Goal: Information Seeking & Learning: Find specific fact

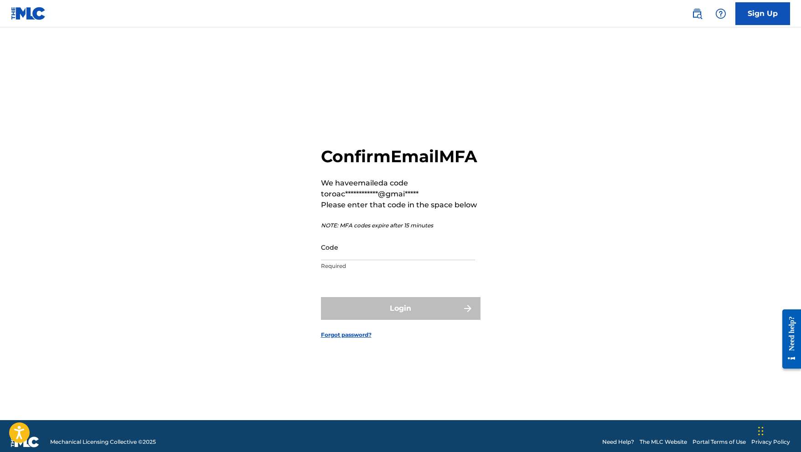
click at [337, 259] on input "Code" at bounding box center [398, 247] width 154 height 26
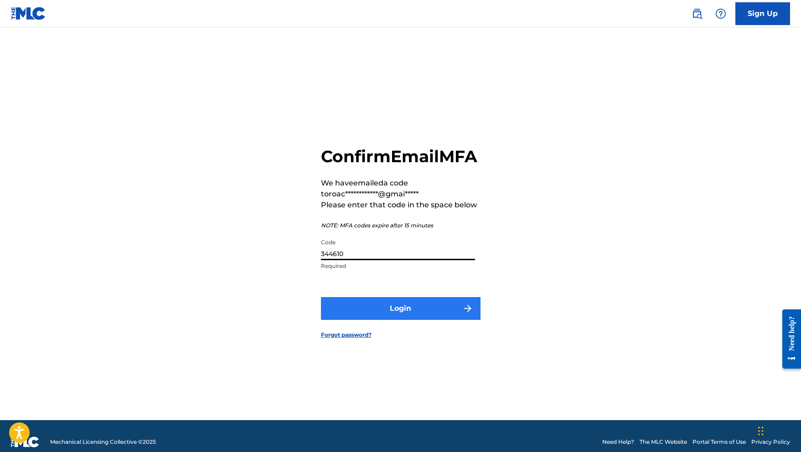
type input "344610"
click at [372, 316] on button "Login" at bounding box center [401, 308] width 160 height 23
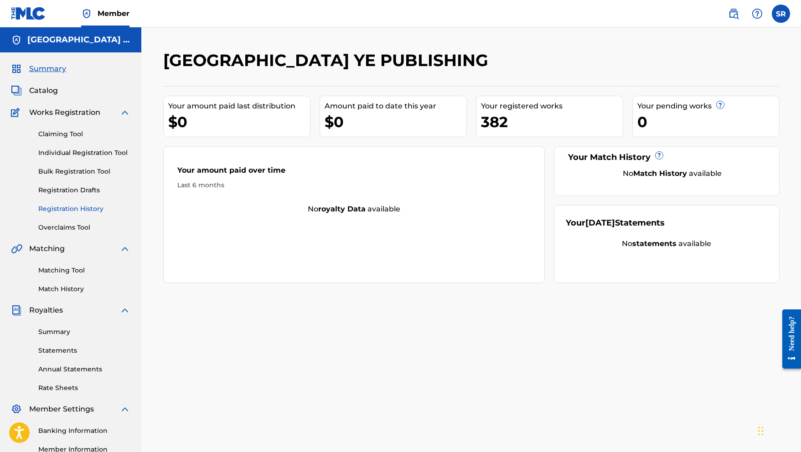
click at [74, 206] on link "Registration History" at bounding box center [84, 209] width 92 height 10
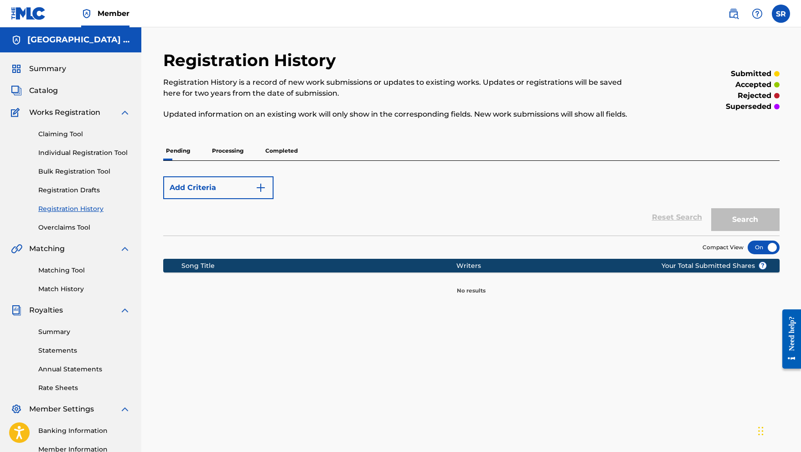
click at [228, 153] on p "Processing" at bounding box center [227, 150] width 37 height 19
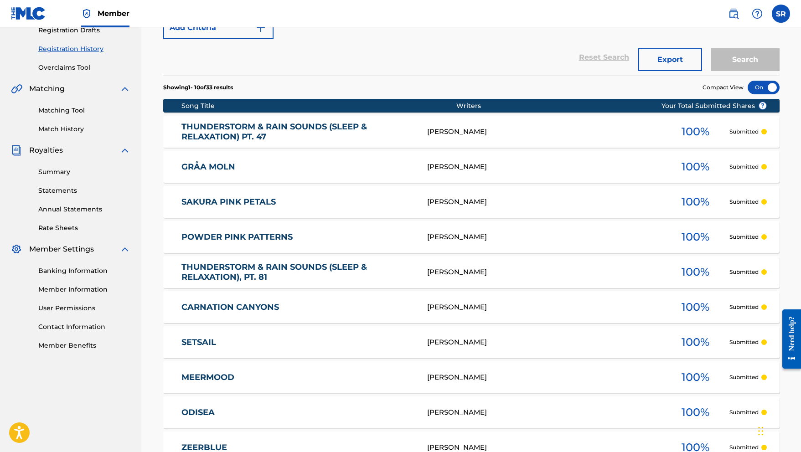
scroll to position [227, 0]
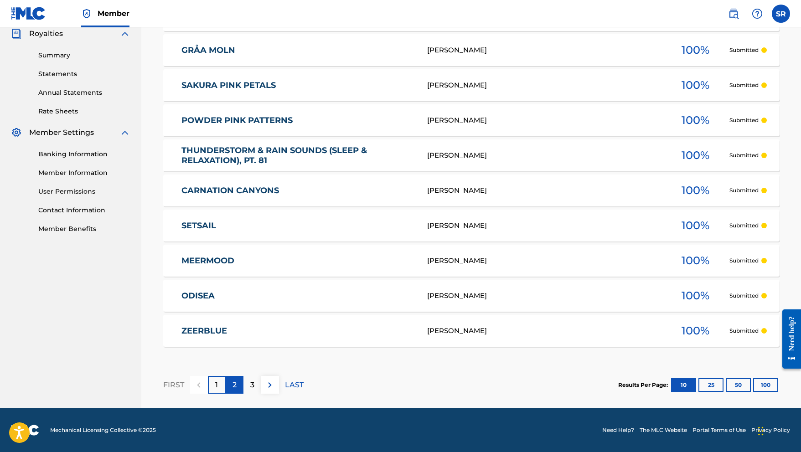
click at [233, 388] on p "2" at bounding box center [235, 385] width 4 height 11
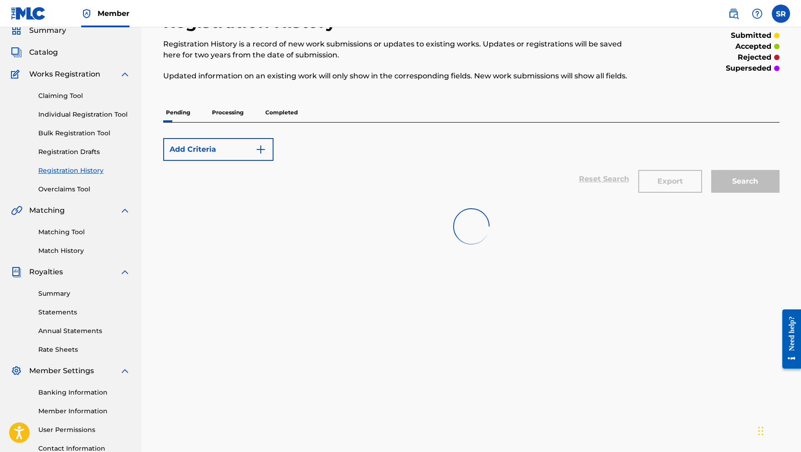
scroll to position [37, 0]
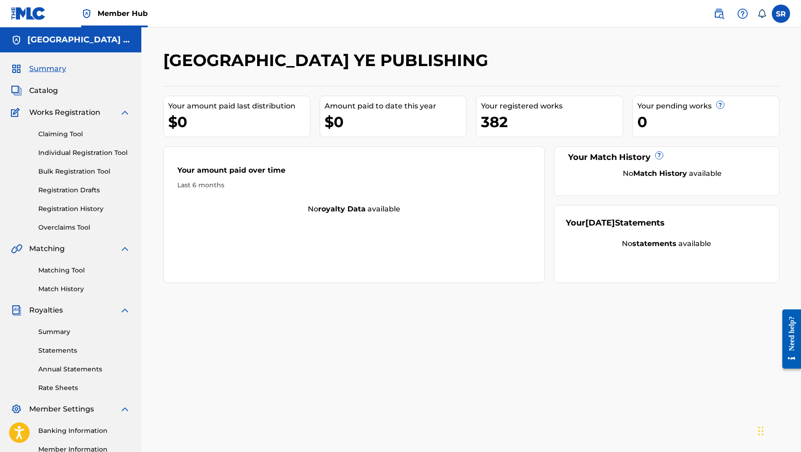
click at [94, 202] on div "Claiming Tool Individual Registration Tool Bulk Registration Tool Registration …" at bounding box center [70, 175] width 119 height 114
click at [93, 206] on link "Registration History" at bounding box center [84, 209] width 92 height 10
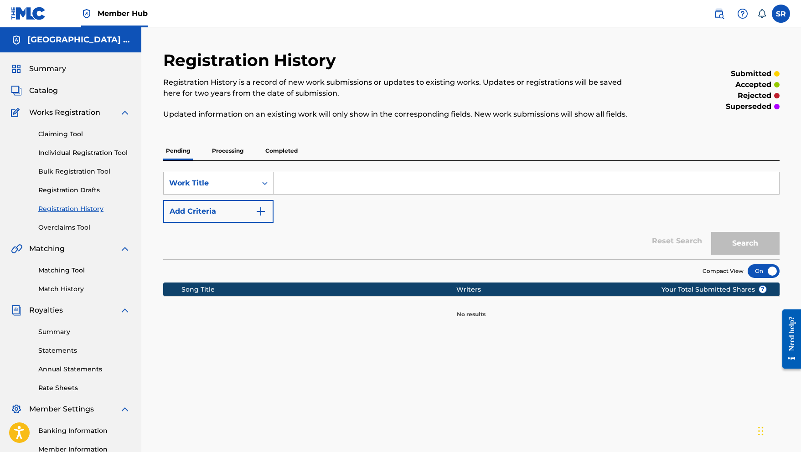
click at [215, 155] on p "Processing" at bounding box center [227, 150] width 37 height 19
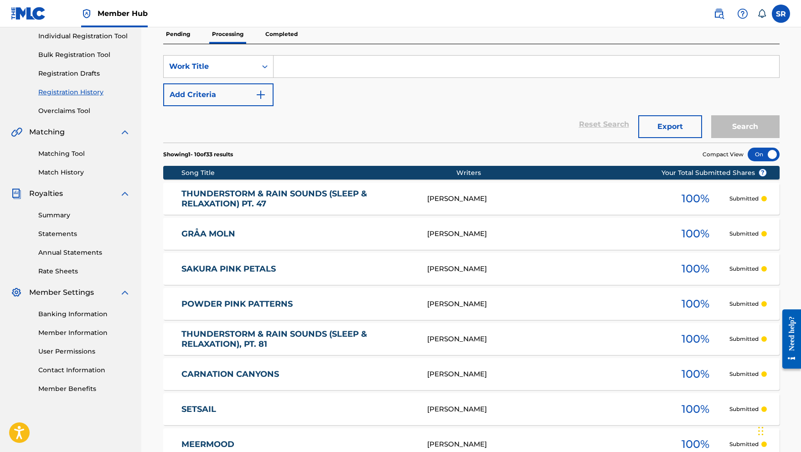
scroll to position [119, 0]
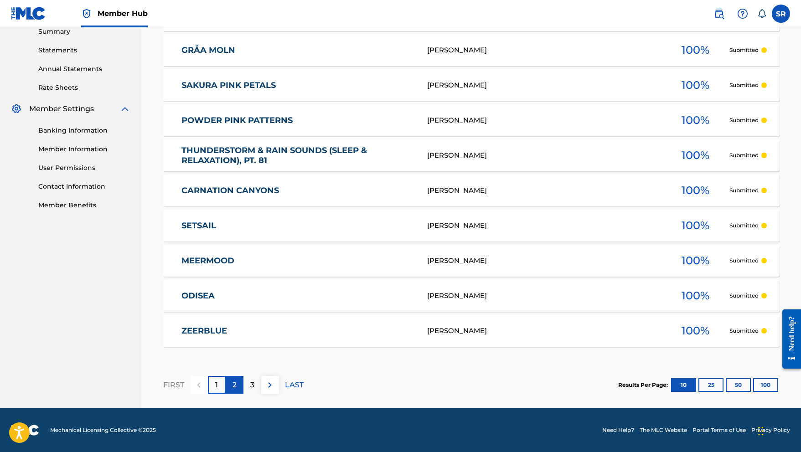
click at [236, 383] on p "2" at bounding box center [235, 385] width 4 height 11
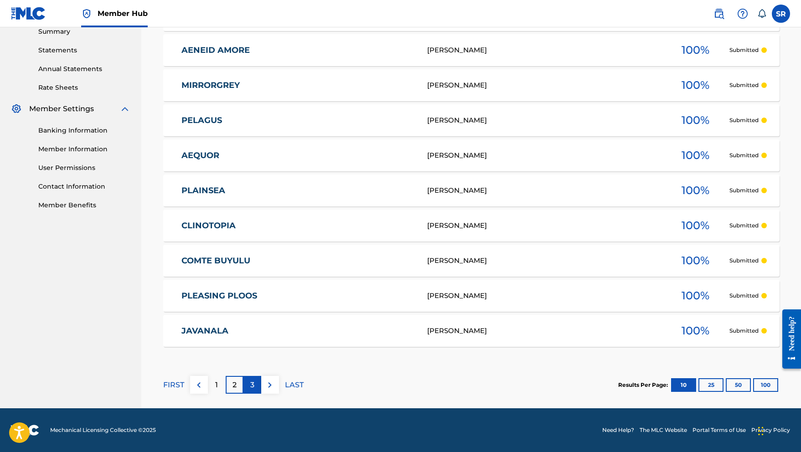
click at [255, 379] on div "3" at bounding box center [252, 385] width 18 height 18
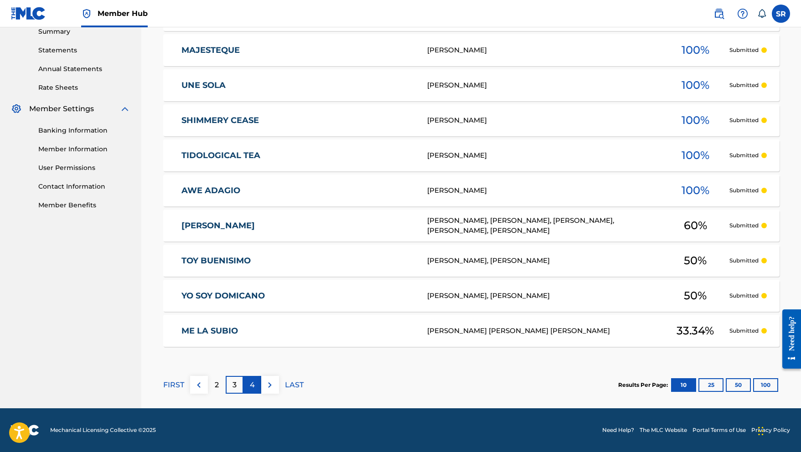
scroll to position [300, 0]
click at [254, 385] on p "4" at bounding box center [252, 385] width 5 height 11
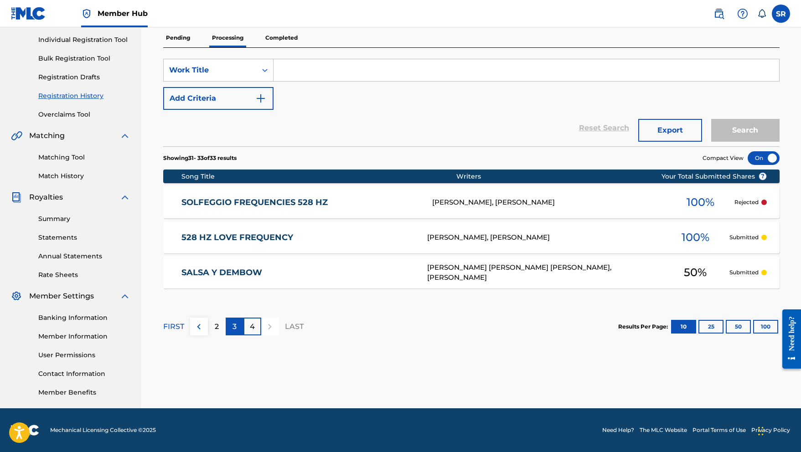
click at [234, 325] on p "3" at bounding box center [235, 326] width 4 height 11
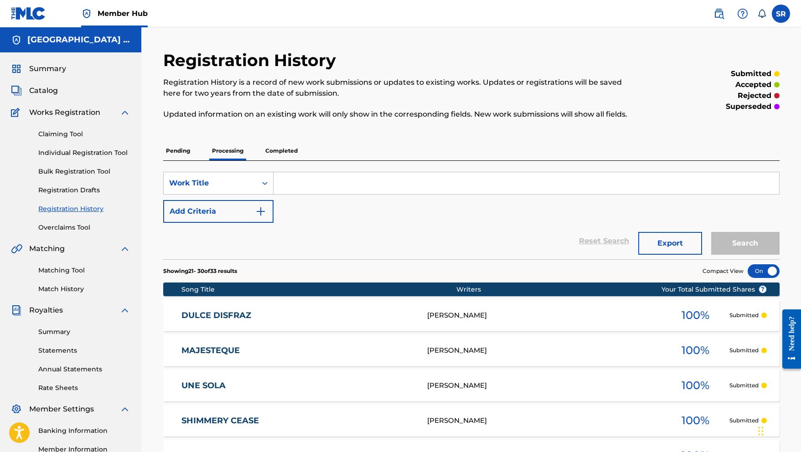
scroll to position [0, 0]
click at [277, 154] on p "Completed" at bounding box center [282, 150] width 38 height 19
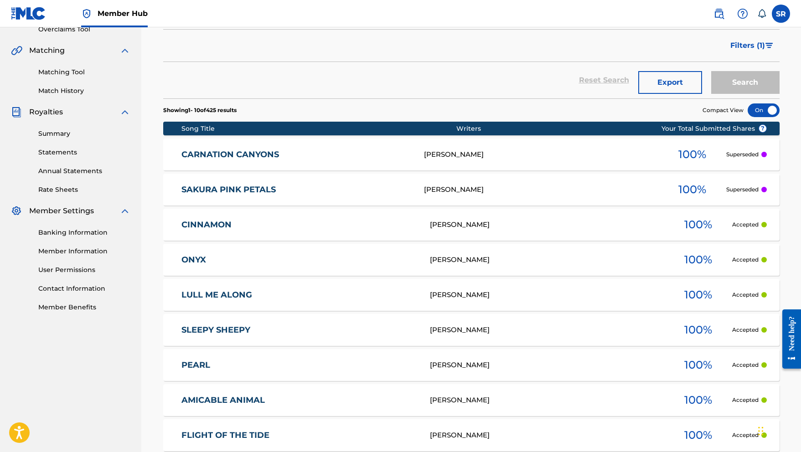
scroll to position [199, 0]
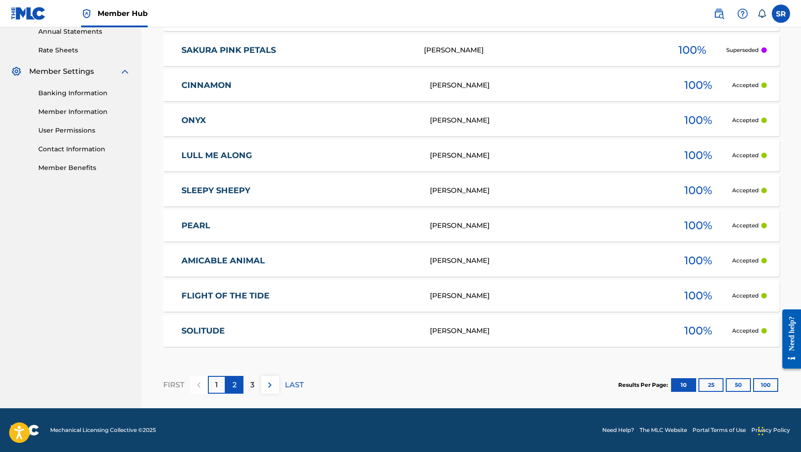
click at [235, 383] on p "2" at bounding box center [235, 385] width 4 height 11
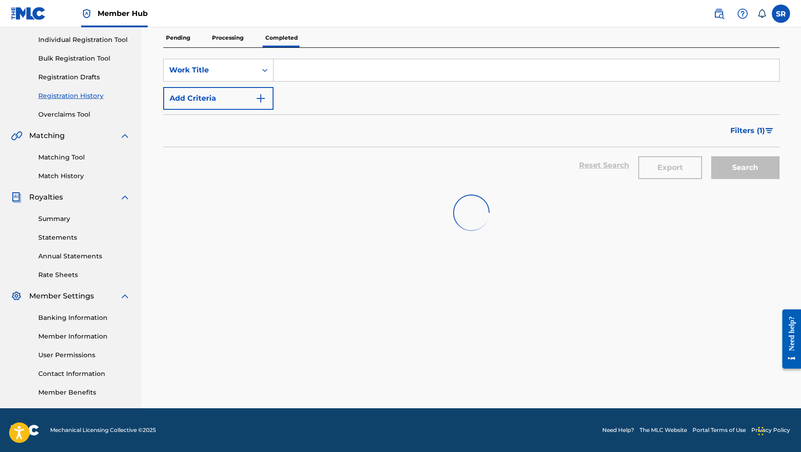
scroll to position [113, 0]
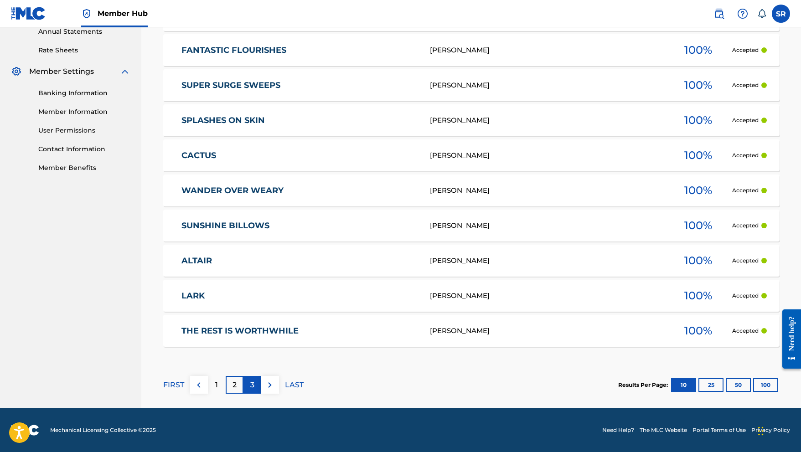
click at [251, 390] on p "3" at bounding box center [252, 385] width 4 height 11
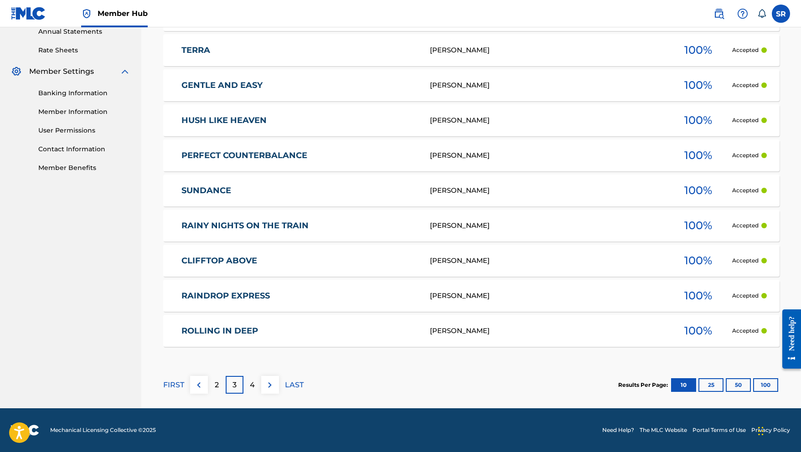
scroll to position [338, 0]
click at [258, 388] on div "4" at bounding box center [252, 385] width 18 height 18
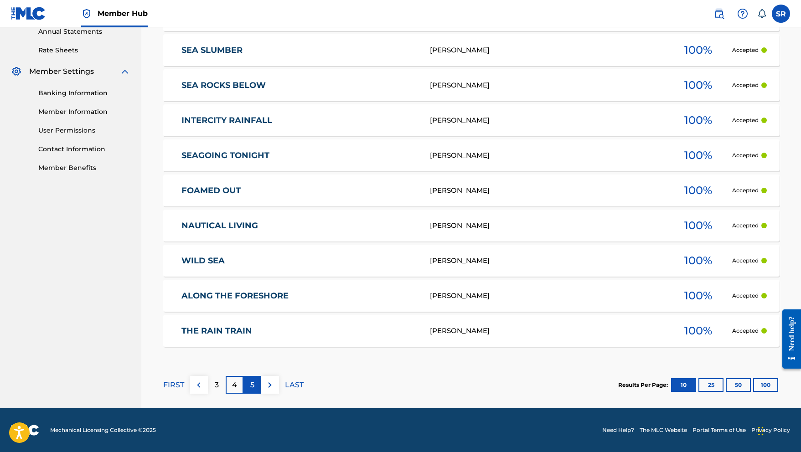
click at [249, 387] on div "5" at bounding box center [252, 385] width 18 height 18
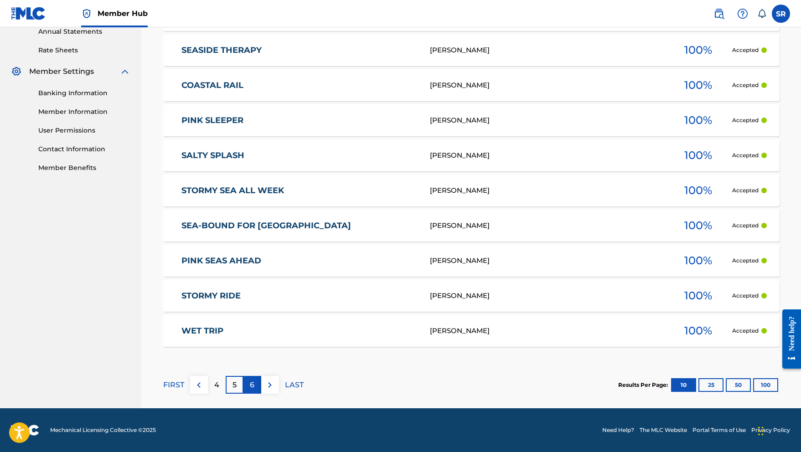
click at [250, 386] on p "6" at bounding box center [252, 385] width 5 height 11
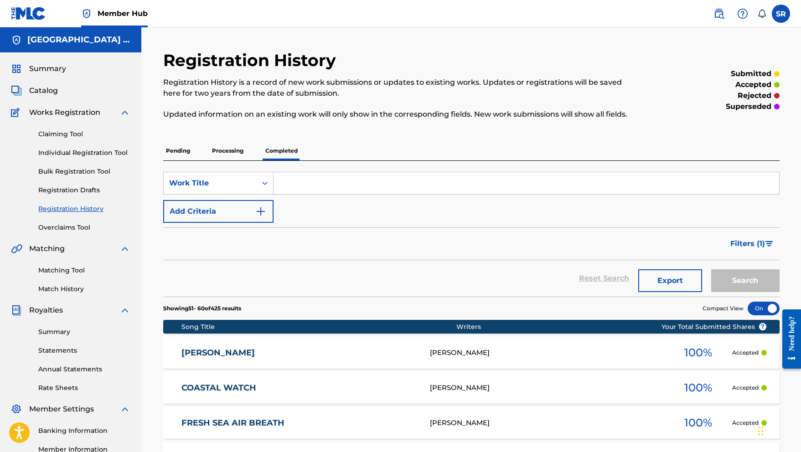
scroll to position [0, 0]
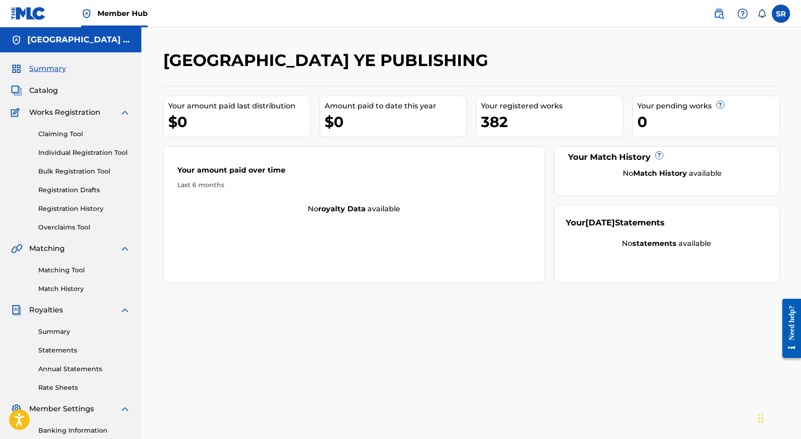
click at [49, 97] on div "Summary Catalog Works Registration Claiming Tool Individual Registration Tool B…" at bounding box center [70, 286] width 141 height 469
click at [49, 93] on span "Catalog" at bounding box center [43, 90] width 29 height 11
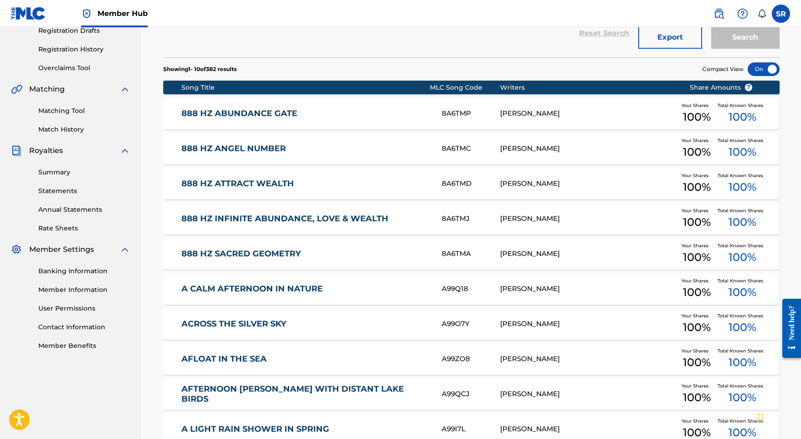
scroll to position [256, 0]
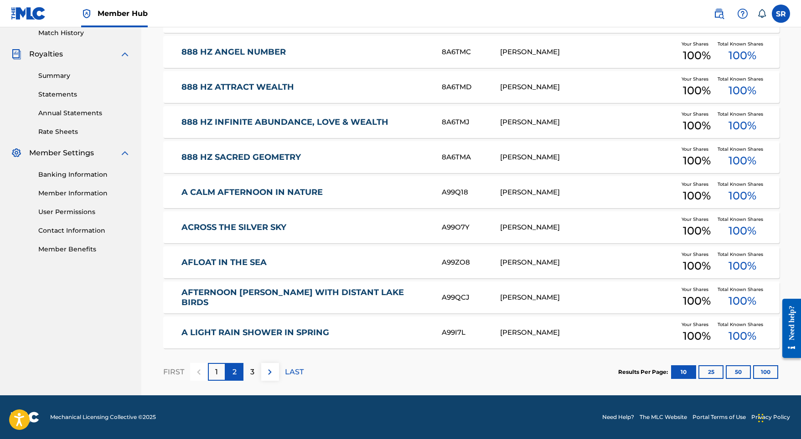
click at [231, 372] on div "2" at bounding box center [235, 372] width 18 height 18
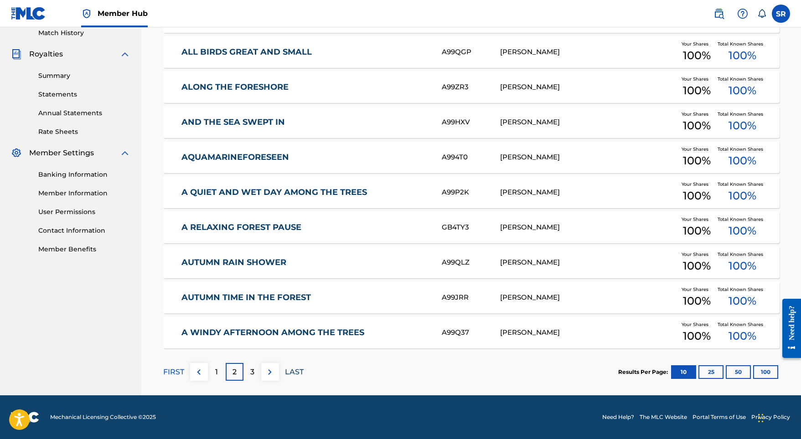
click at [292, 373] on p "LAST" at bounding box center [294, 372] width 19 height 11
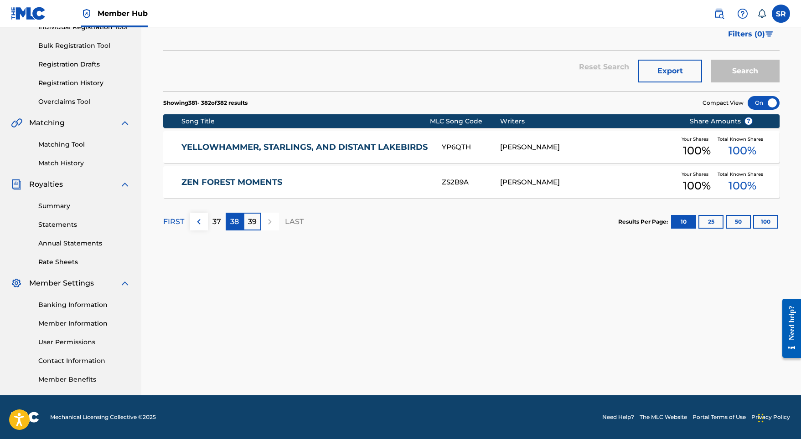
click at [235, 222] on p "38" at bounding box center [234, 222] width 9 height 11
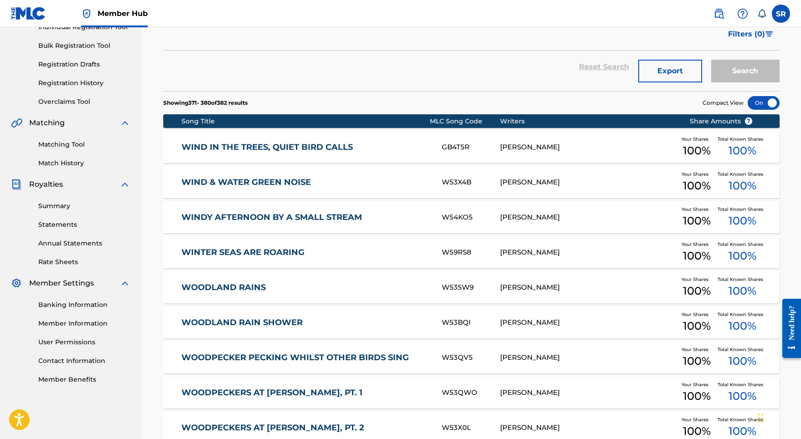
scroll to position [256, 0]
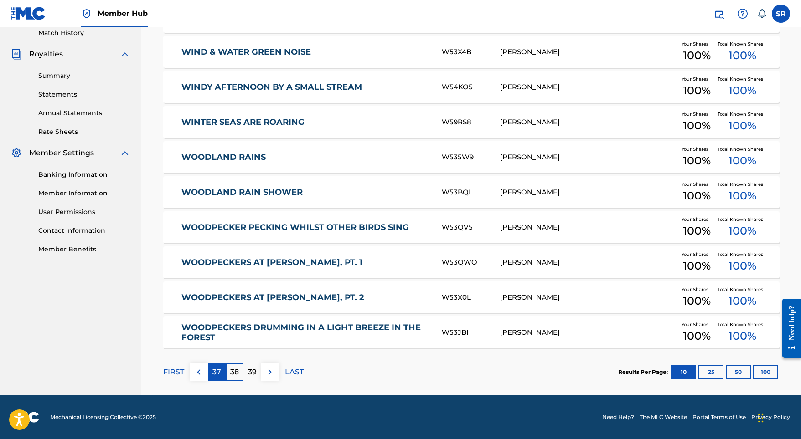
click at [217, 372] on p "37" at bounding box center [216, 372] width 9 height 11
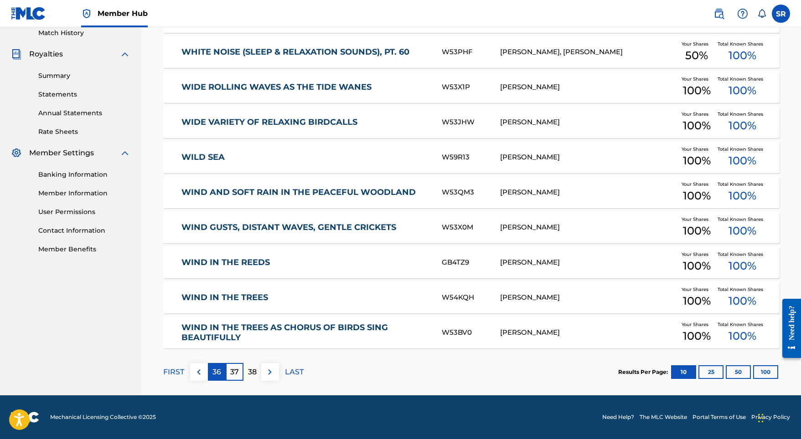
click at [211, 375] on div "36" at bounding box center [217, 372] width 18 height 18
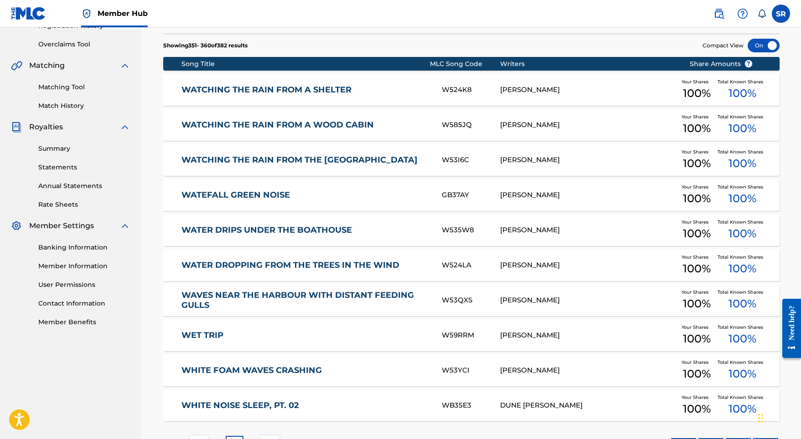
scroll to position [227, 0]
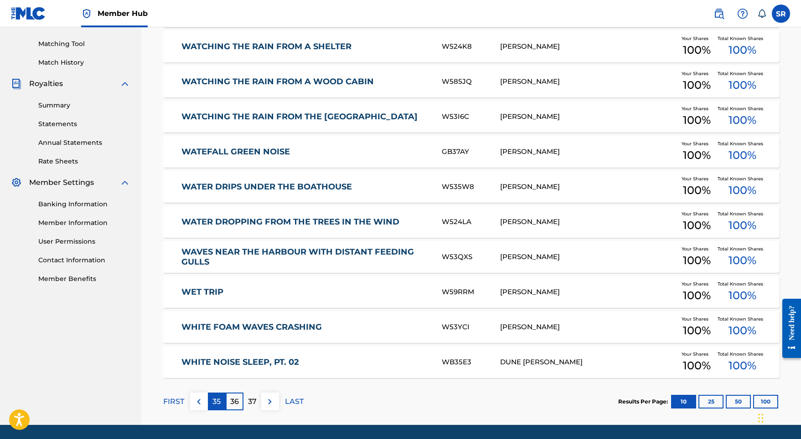
click at [221, 399] on div "35" at bounding box center [217, 402] width 18 height 18
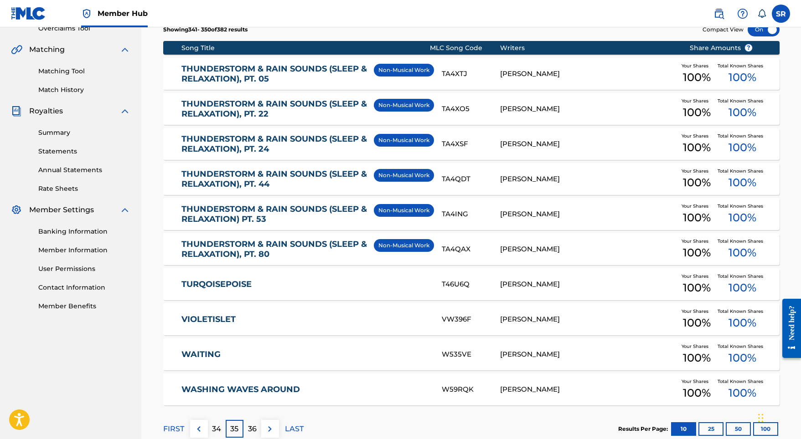
scroll to position [214, 0]
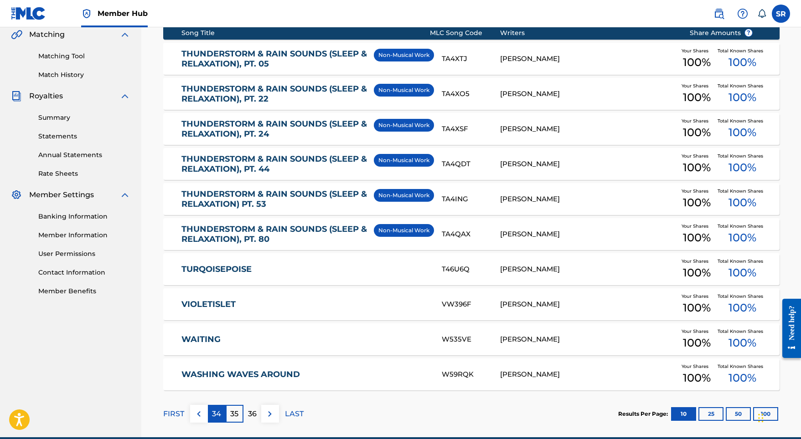
click at [219, 414] on p "34" at bounding box center [216, 414] width 9 height 11
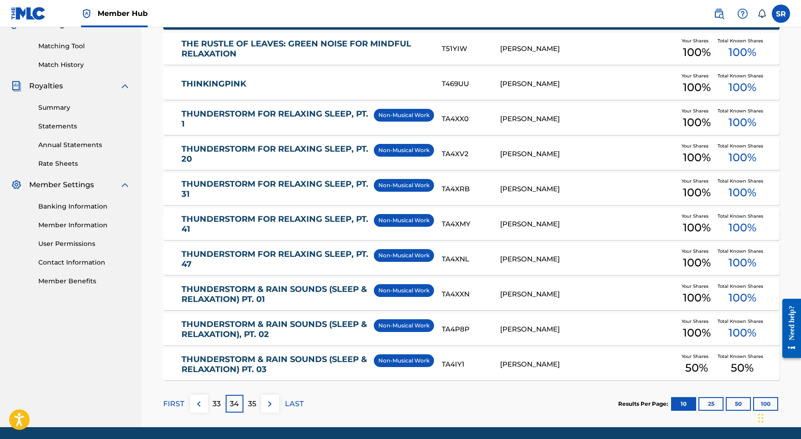
scroll to position [207, 0]
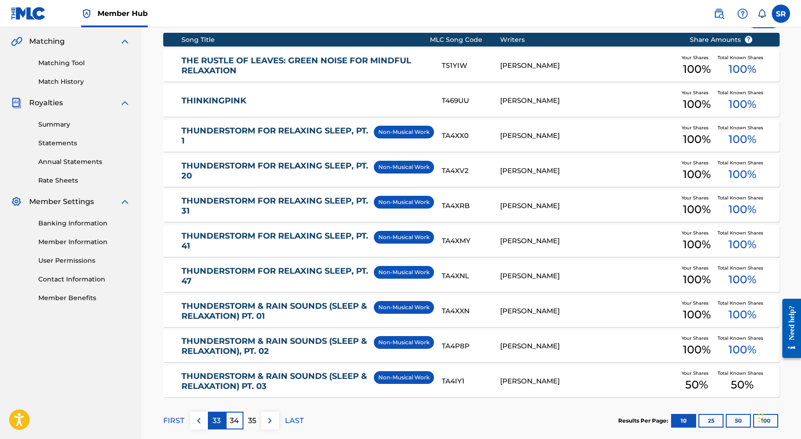
click at [211, 424] on div "33" at bounding box center [217, 421] width 18 height 18
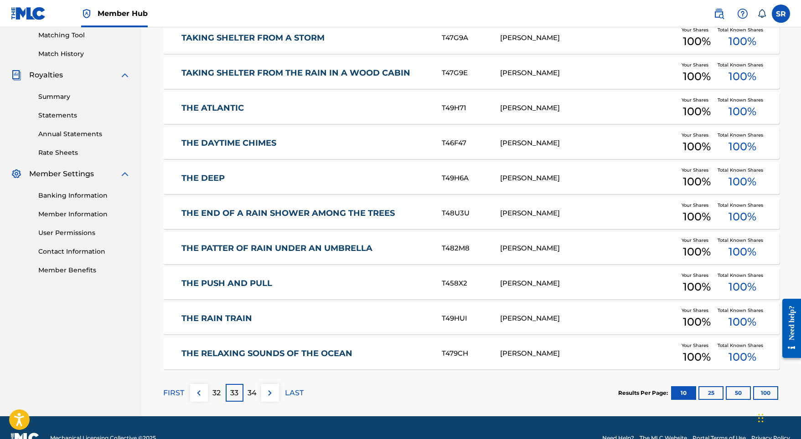
scroll to position [256, 0]
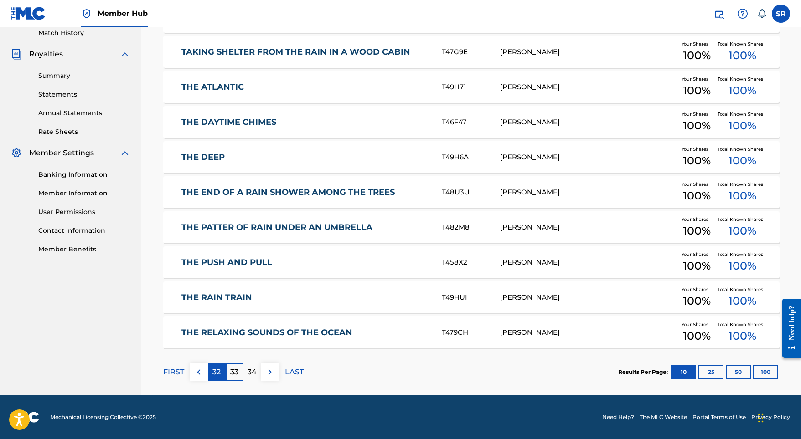
click at [219, 374] on p "32" at bounding box center [216, 372] width 8 height 11
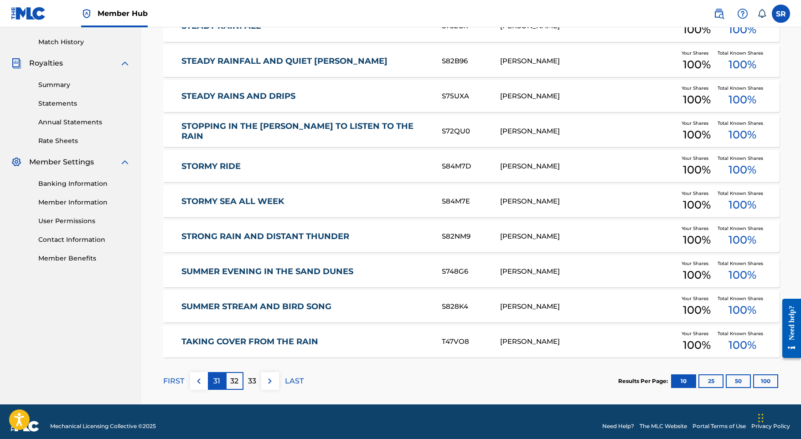
click at [219, 374] on div "31" at bounding box center [217, 381] width 18 height 18
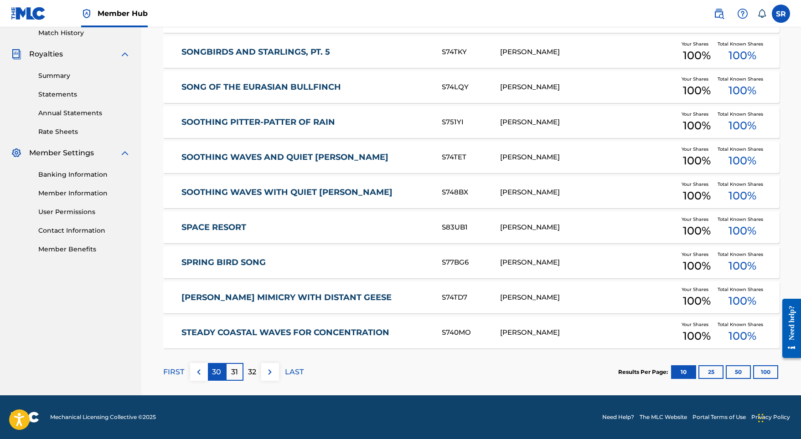
click at [217, 369] on p "30" at bounding box center [216, 372] width 9 height 11
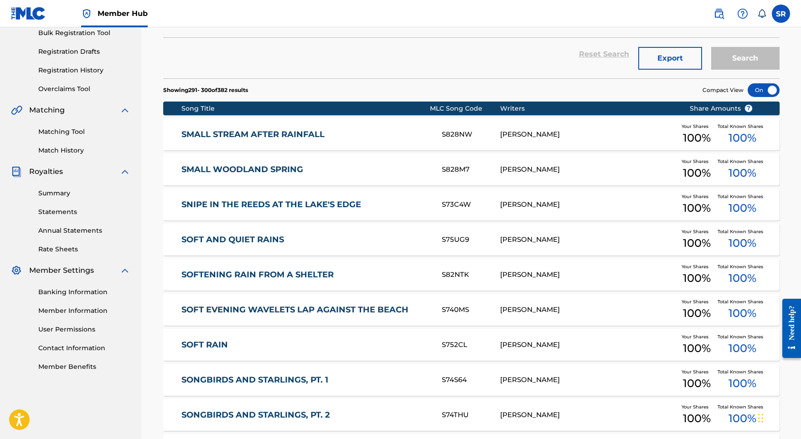
scroll to position [222, 0]
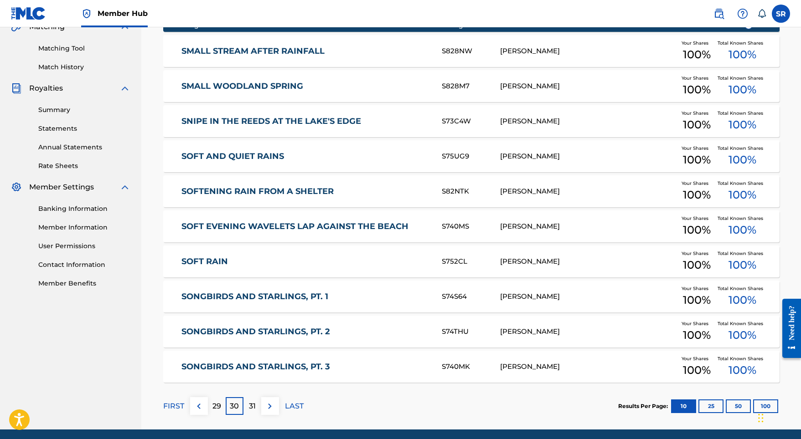
click at [216, 385] on div "FIRST 29 30 31 LAST" at bounding box center [233, 406] width 140 height 47
click at [216, 414] on div "29" at bounding box center [217, 407] width 18 height 18
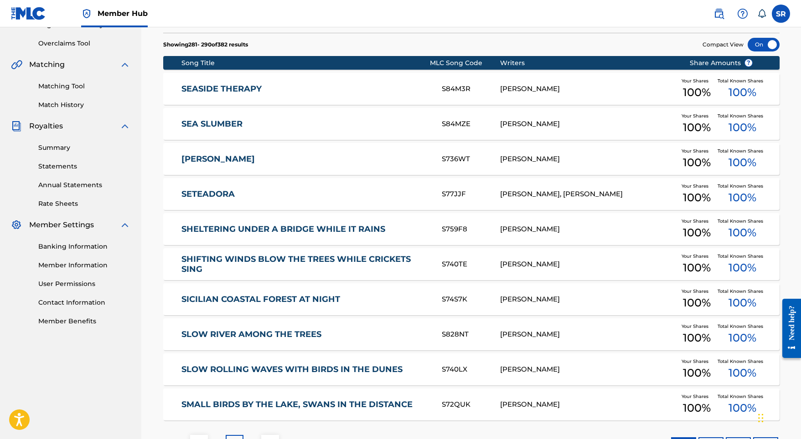
scroll to position [256, 0]
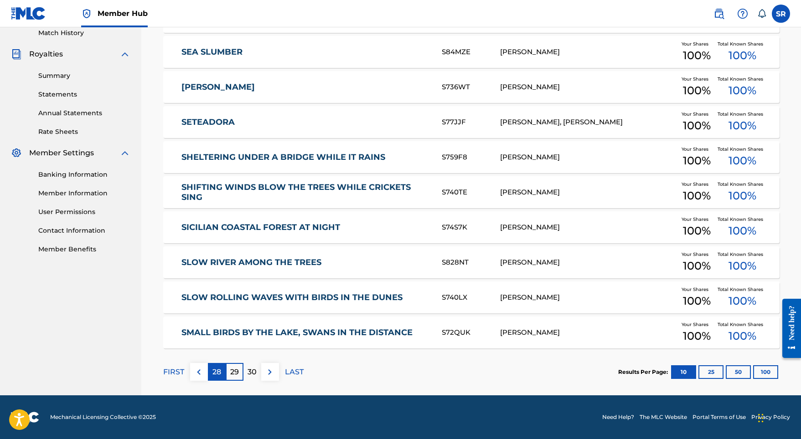
click at [220, 370] on p "28" at bounding box center [216, 372] width 9 height 11
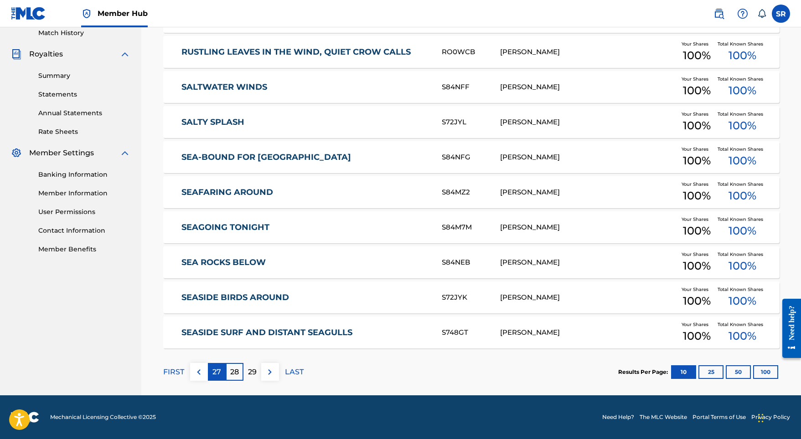
click at [221, 376] on p "27" at bounding box center [216, 372] width 9 height 11
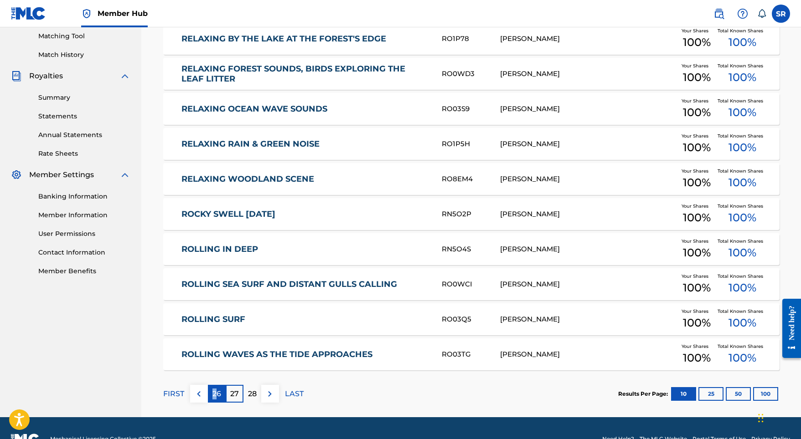
click at [215, 389] on p "26" at bounding box center [216, 394] width 9 height 11
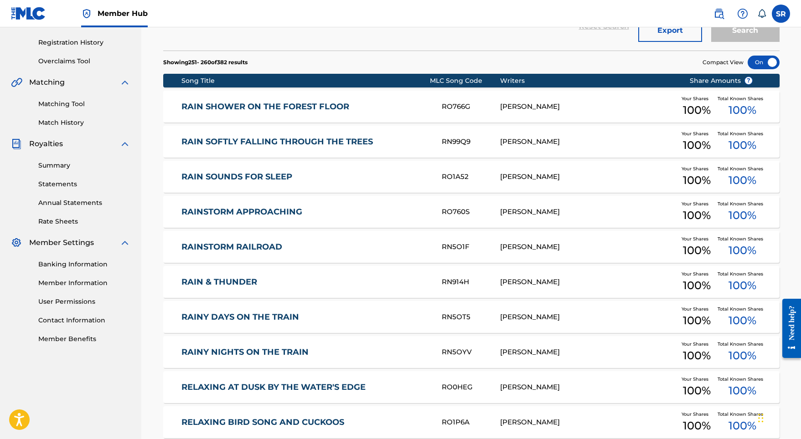
scroll to position [205, 0]
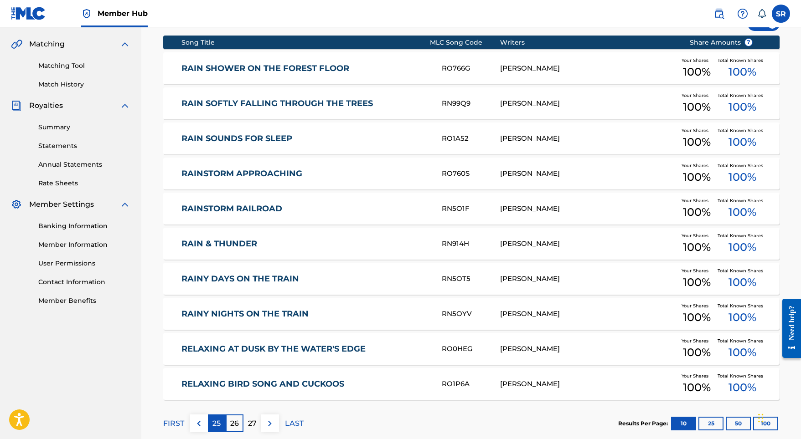
click at [217, 425] on p "25" at bounding box center [216, 424] width 8 height 11
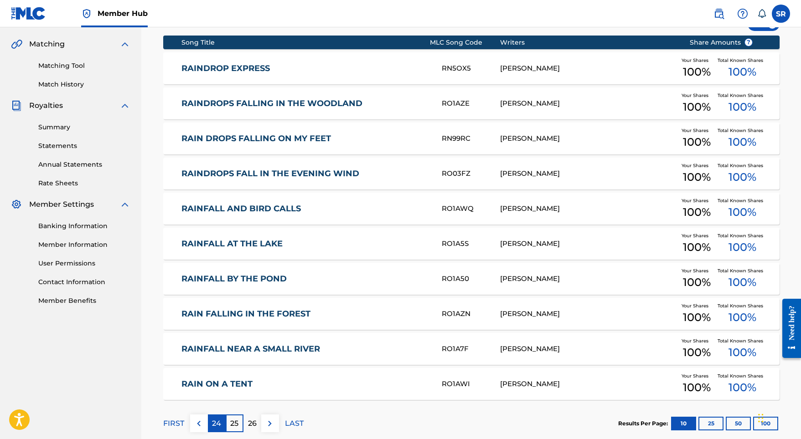
click at [213, 425] on p "24" at bounding box center [216, 424] width 9 height 11
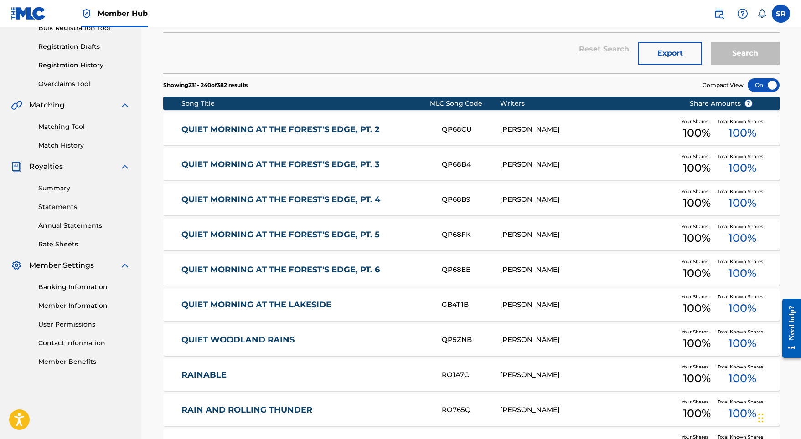
scroll to position [256, 0]
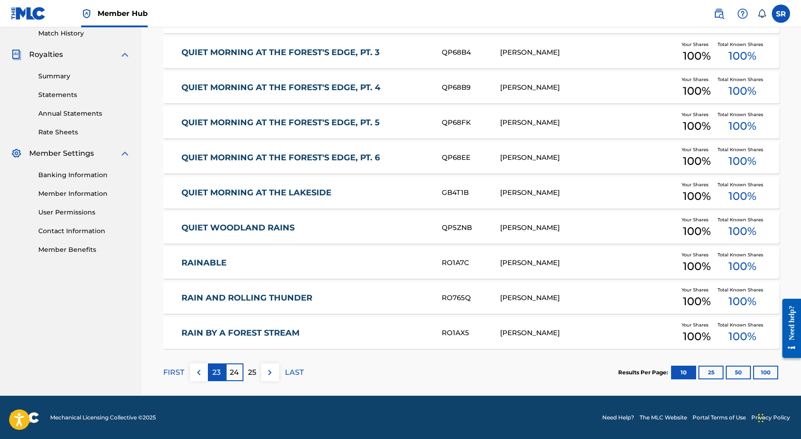
click at [219, 379] on div "23" at bounding box center [217, 373] width 18 height 18
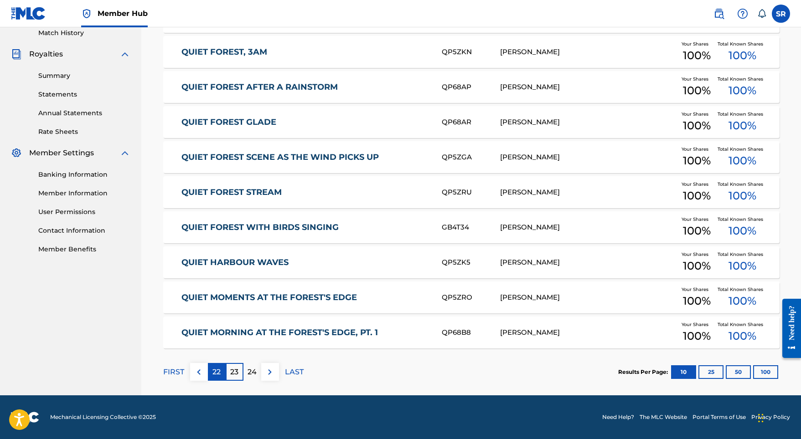
click at [219, 379] on div "22" at bounding box center [217, 372] width 18 height 18
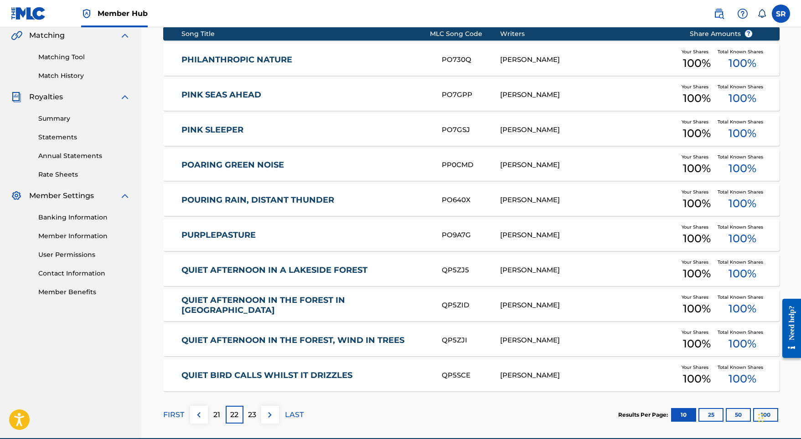
scroll to position [226, 0]
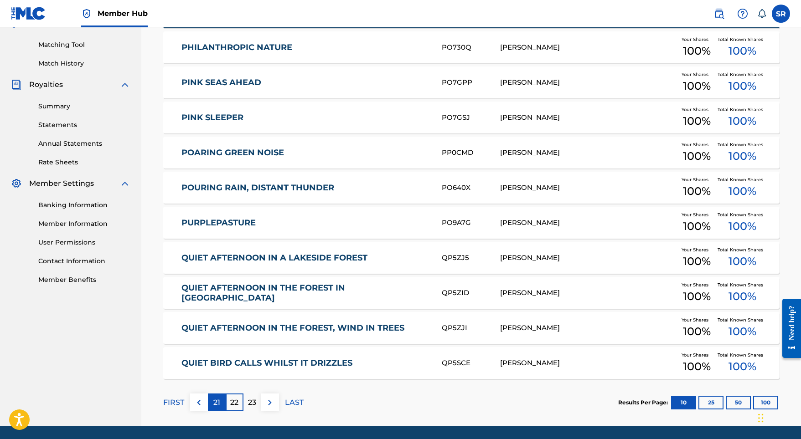
click at [218, 403] on p "21" at bounding box center [216, 403] width 7 height 11
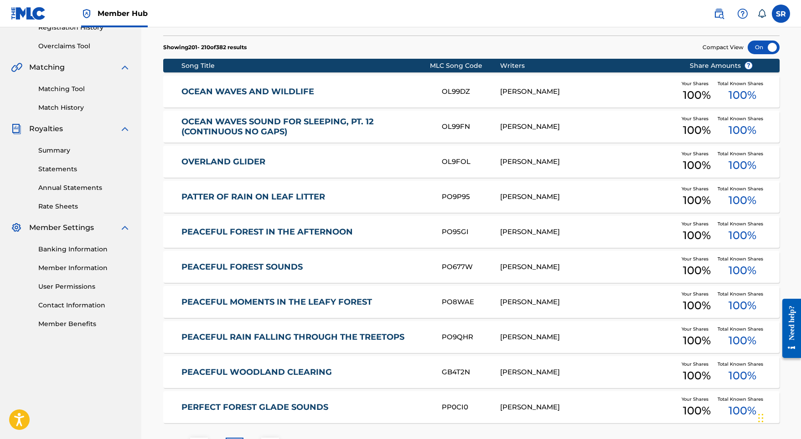
scroll to position [235, 0]
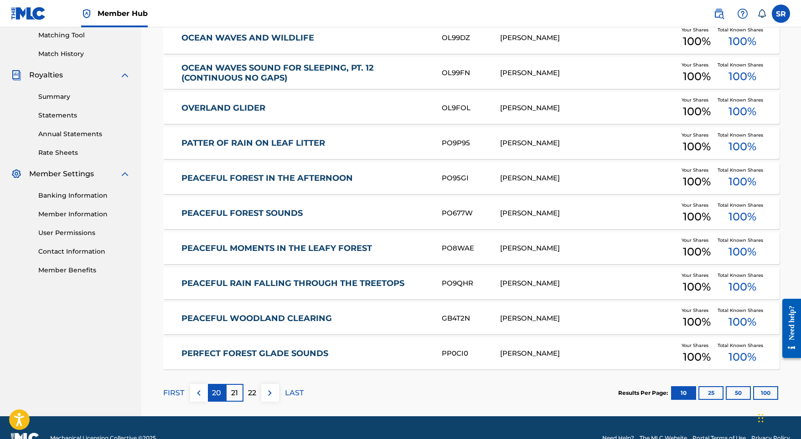
click at [216, 399] on div "20" at bounding box center [217, 393] width 18 height 18
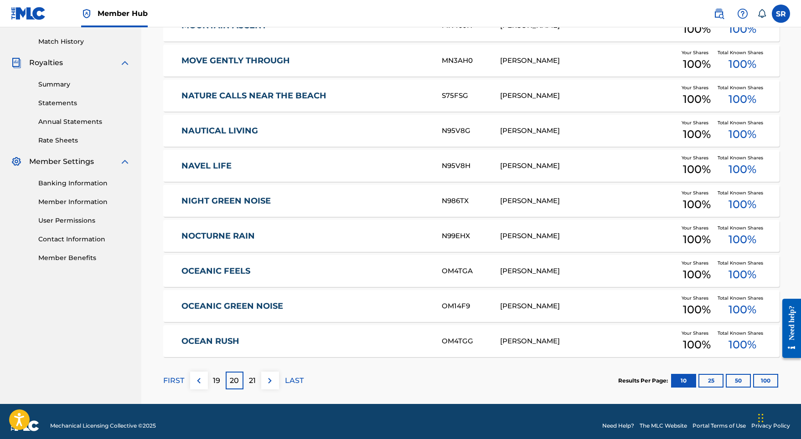
scroll to position [256, 0]
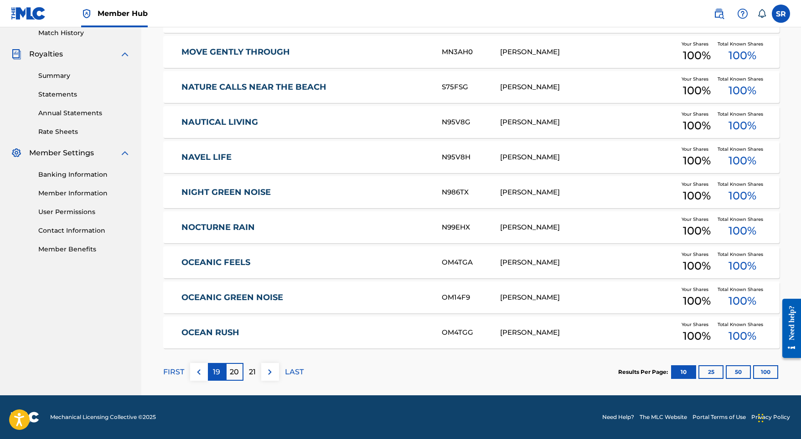
click at [223, 373] on div "19" at bounding box center [217, 372] width 18 height 18
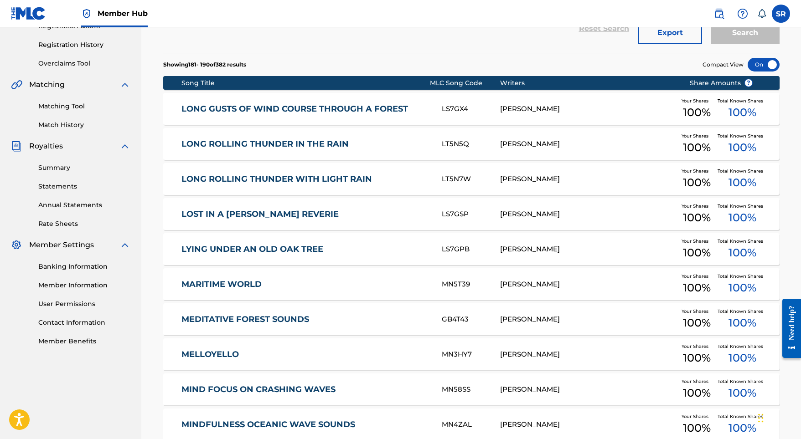
scroll to position [166, 0]
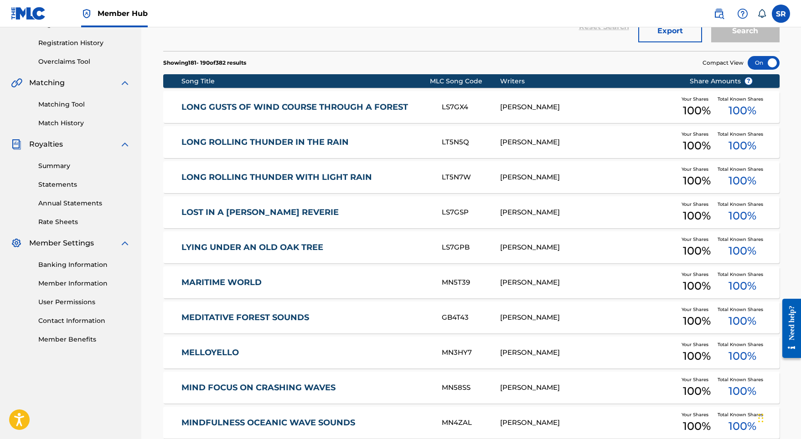
click at [218, 359] on div "MELLOYELLO MN3HY7 SYDNEY ROMAIN Your Shares 100 % Total Known Shares 100 %" at bounding box center [471, 353] width 616 height 32
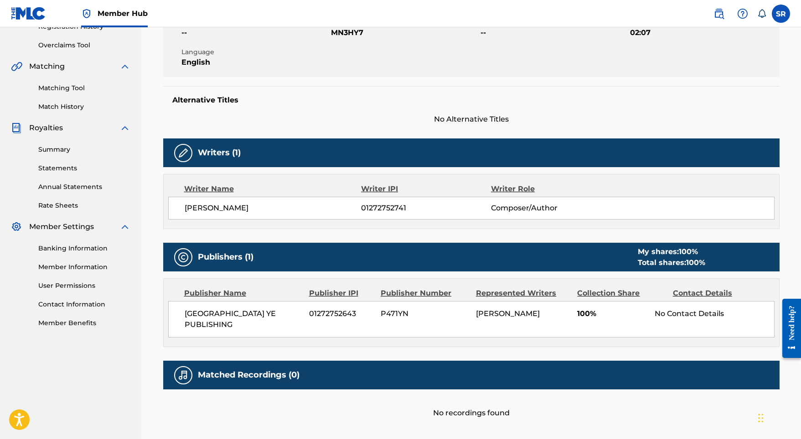
scroll to position [5, 0]
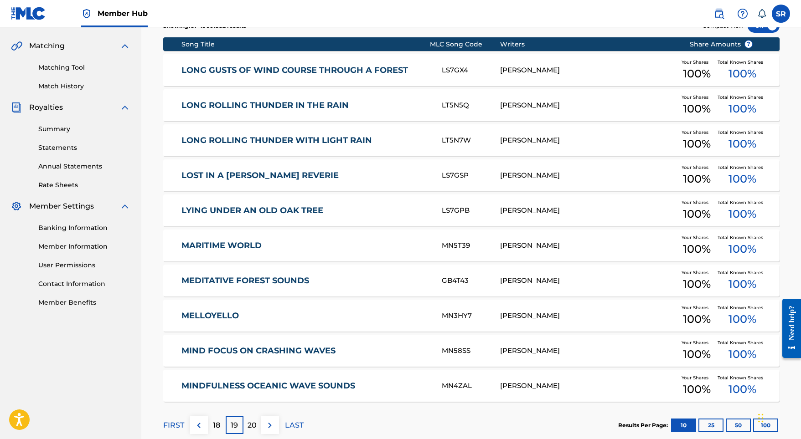
scroll to position [256, 0]
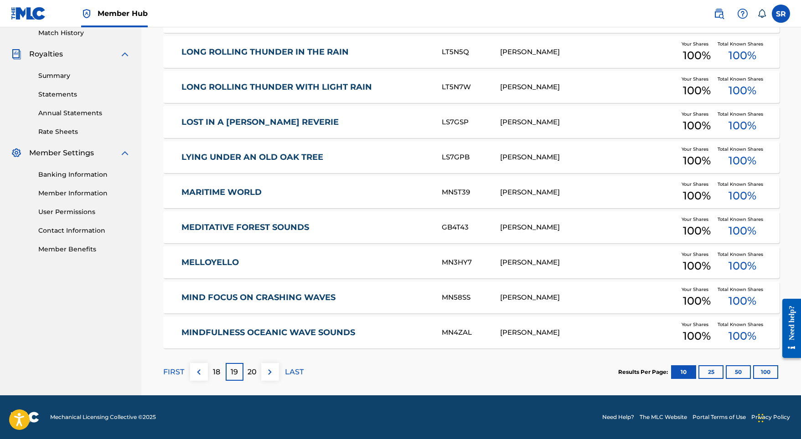
click at [220, 296] on link "MIND FOCUS ON CRASHING WAVES" at bounding box center [305, 298] width 248 height 10
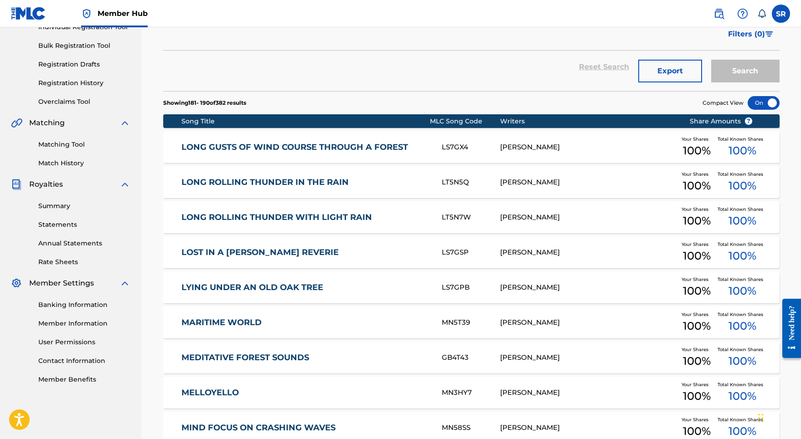
scroll to position [256, 0]
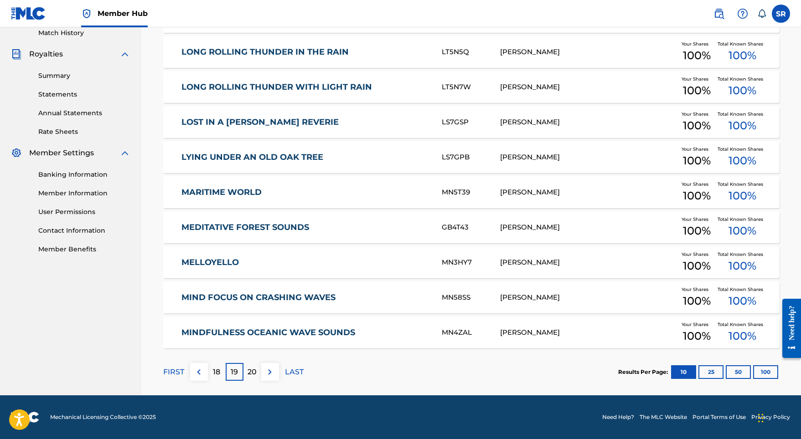
click at [340, 336] on link "MINDFULNESS OCEANIC WAVE SOUNDS" at bounding box center [305, 333] width 248 height 10
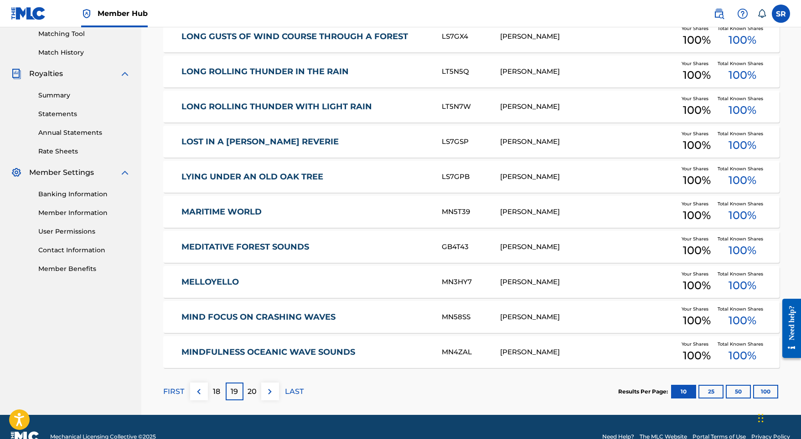
scroll to position [256, 0]
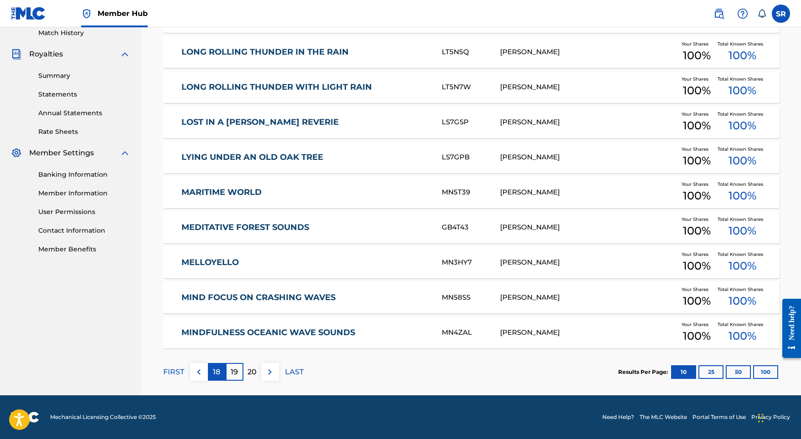
click at [217, 369] on p "18" at bounding box center [216, 372] width 7 height 11
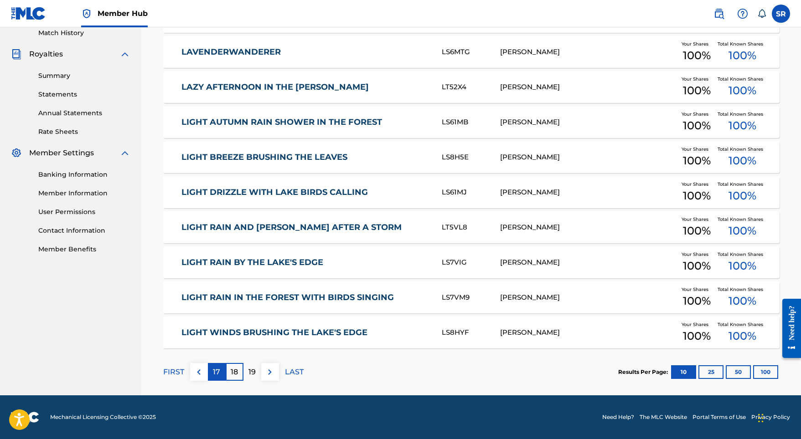
click at [208, 372] on div "17" at bounding box center [217, 372] width 18 height 18
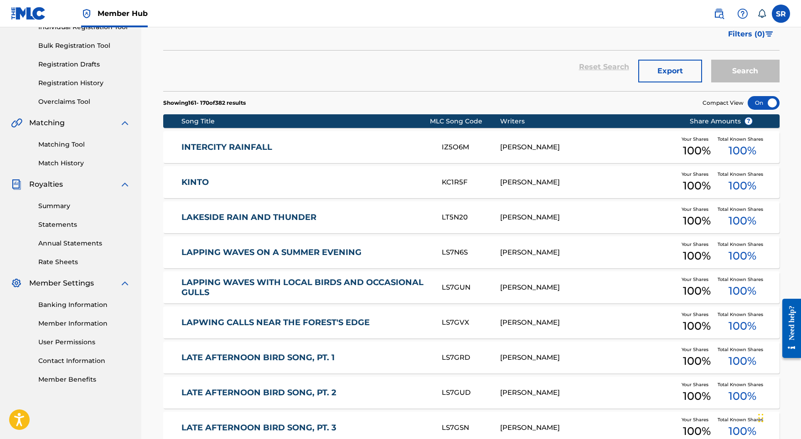
click at [206, 178] on link "KINTO" at bounding box center [305, 182] width 248 height 10
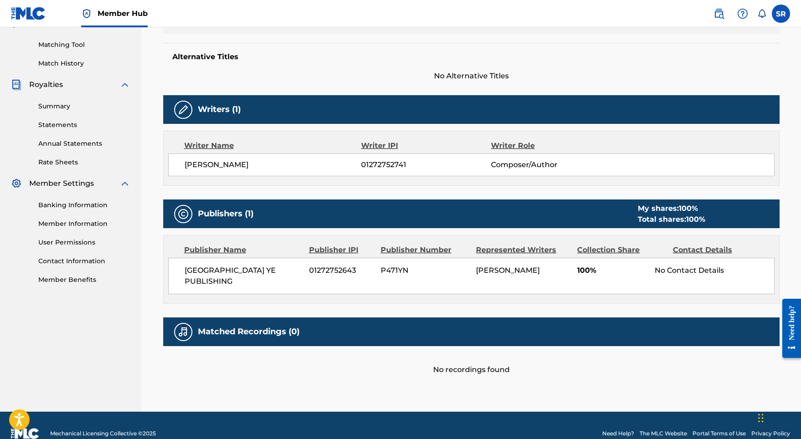
scroll to position [224, 0]
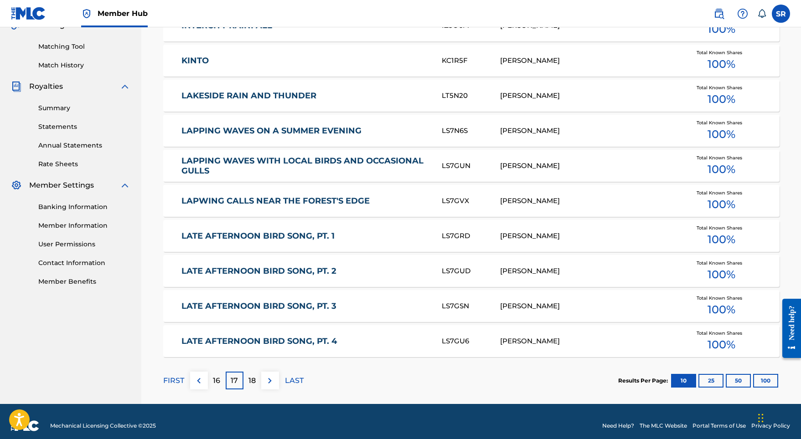
scroll to position [126, 0]
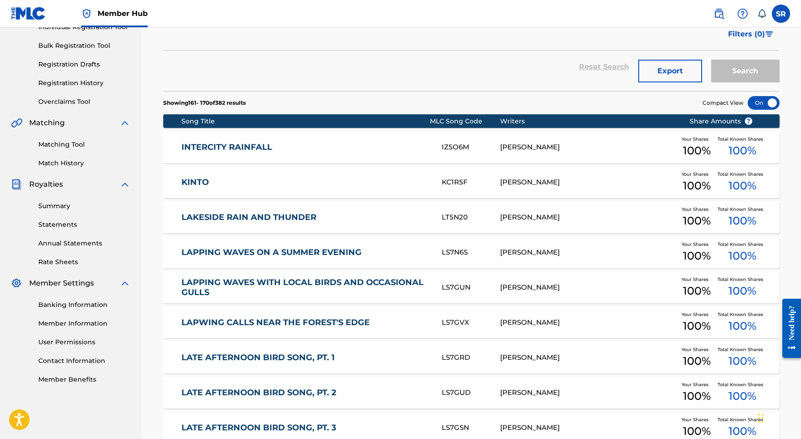
click at [190, 182] on link "KINTO" at bounding box center [305, 182] width 248 height 10
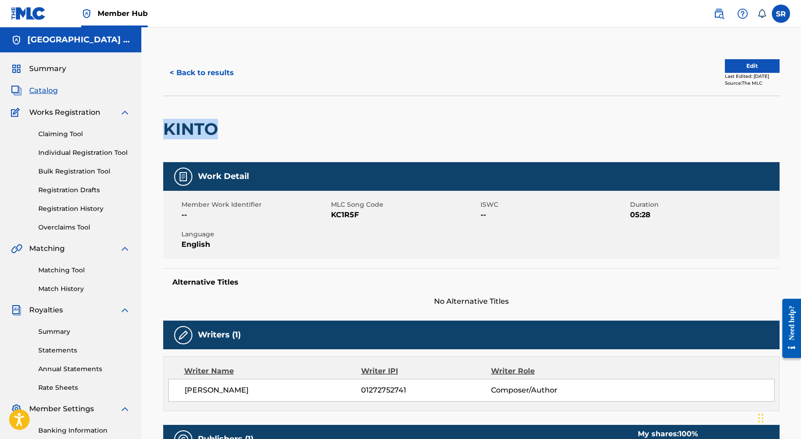
drag, startPoint x: 219, startPoint y: 133, endPoint x: 167, endPoint y: 135, distance: 52.0
click at [167, 135] on h2 "KINTO" at bounding box center [192, 129] width 59 height 21
copy h2 "KINTO"
click at [222, 2] on nav "Member Hub SR SR Sydney Romain roachlifemusic03@gmail.com Notification Preferen…" at bounding box center [400, 13] width 801 height 27
